Goal: Transaction & Acquisition: Purchase product/service

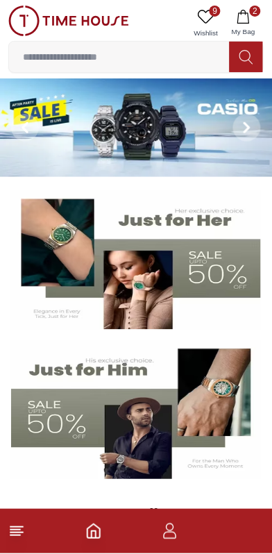
click at [217, 10] on span "9" at bounding box center [215, 11] width 11 height 11
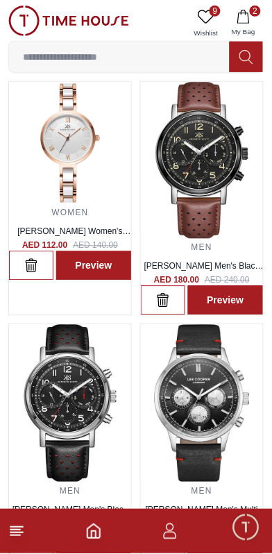
scroll to position [50, 0]
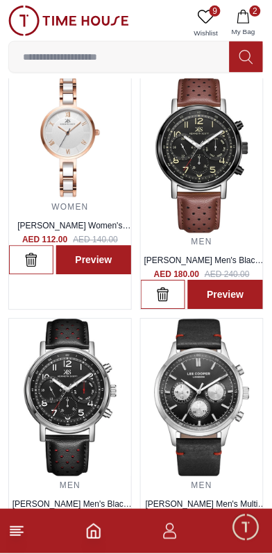
click at [255, 10] on span "2" at bounding box center [255, 11] width 11 height 11
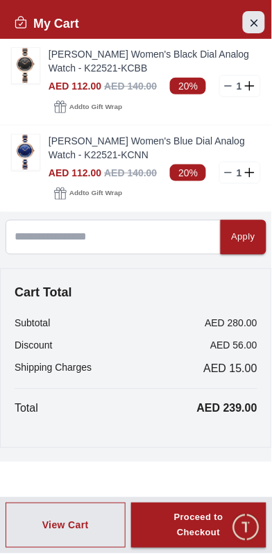
click at [249, 15] on icon "Close Account" at bounding box center [254, 22] width 11 height 17
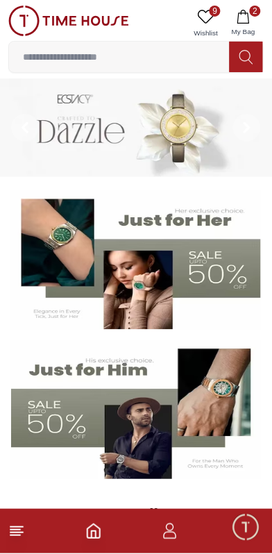
click at [27, 26] on img at bounding box center [68, 21] width 121 height 31
click at [33, 20] on img at bounding box center [68, 21] width 121 height 31
click at [21, 535] on icon at bounding box center [16, 531] width 17 height 17
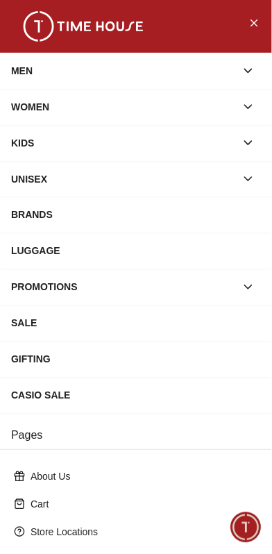
click at [245, 63] on button "button" at bounding box center [248, 70] width 25 height 25
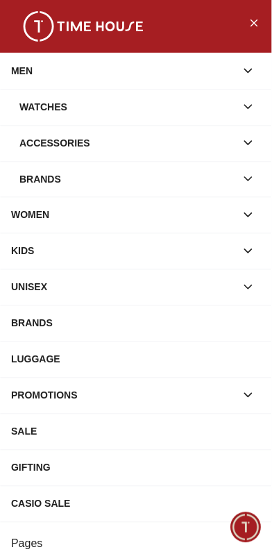
click at [246, 141] on icon "button" at bounding box center [249, 143] width 14 height 14
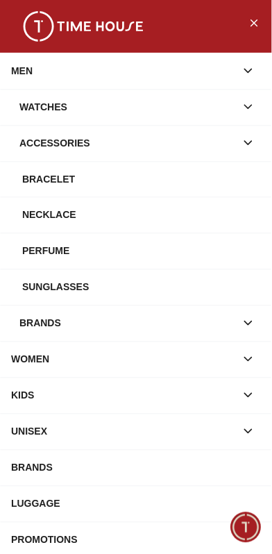
click at [43, 287] on div "Sunglasses" at bounding box center [141, 287] width 239 height 25
